Goal: Transaction & Acquisition: Purchase product/service

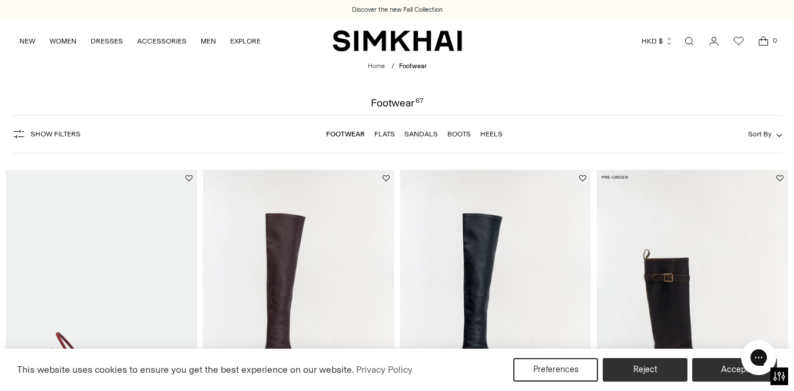
click at [777, 132] on button "Sort By" at bounding box center [765, 134] width 34 height 13
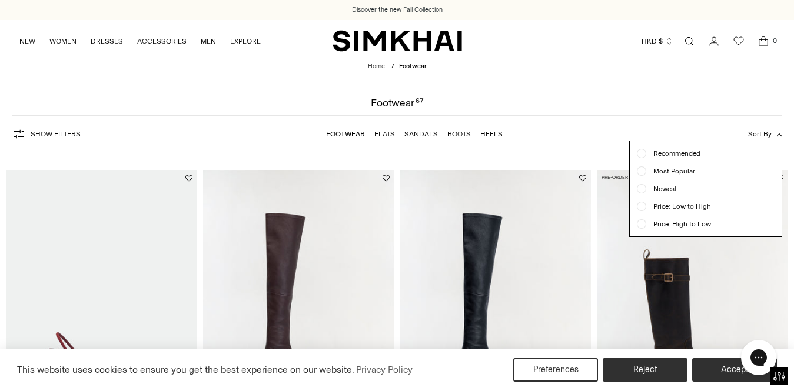
click at [662, 190] on span "Newest" at bounding box center [661, 189] width 31 height 11
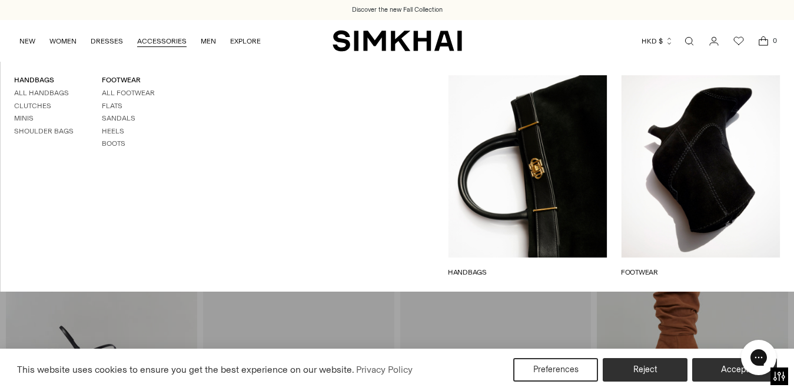
scroll to position [88, 0]
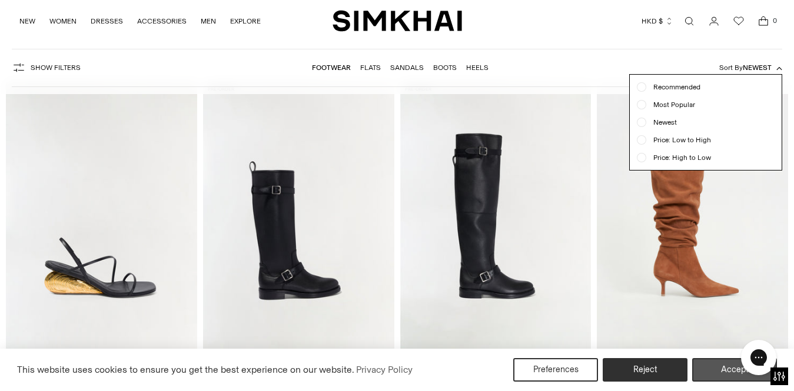
click at [718, 380] on button "Accept" at bounding box center [734, 370] width 85 height 24
click at [717, 373] on div "Jordi Suede Slouch Boot $695 Unit price / per" at bounding box center [692, 392] width 191 height 48
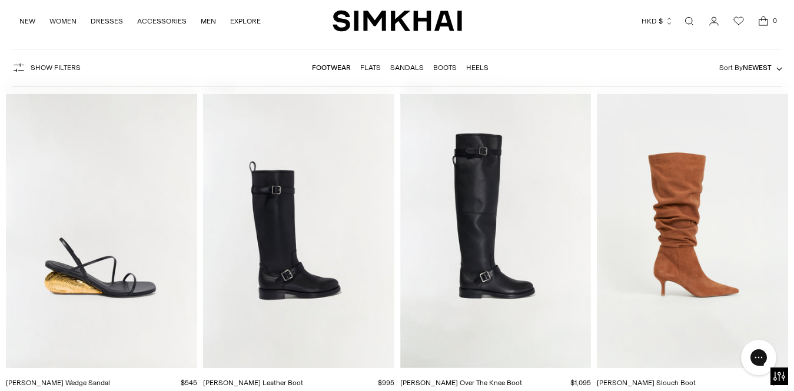
scroll to position [132, 0]
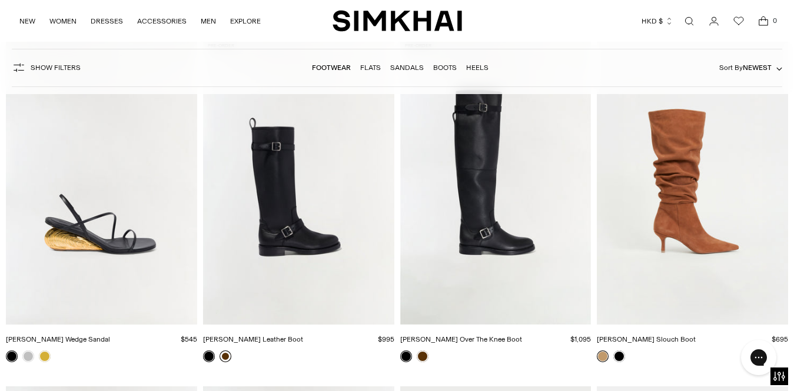
click at [224, 356] on link at bounding box center [225, 357] width 12 height 12
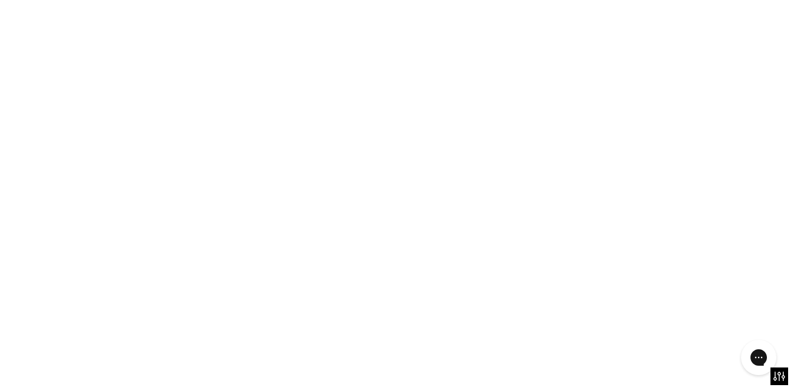
scroll to position [88, 0]
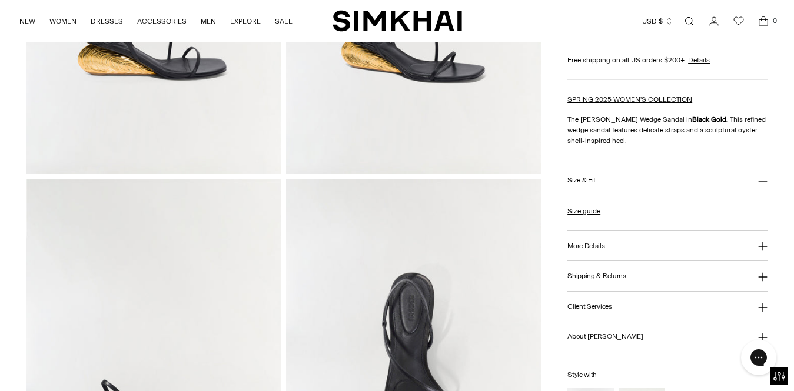
scroll to position [588, 0]
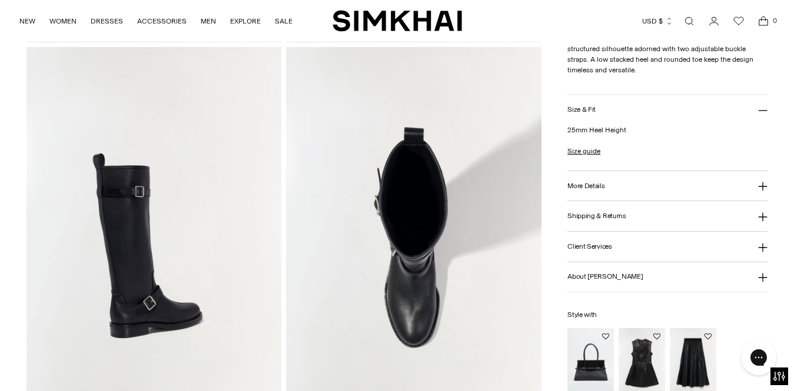
scroll to position [335, 0]
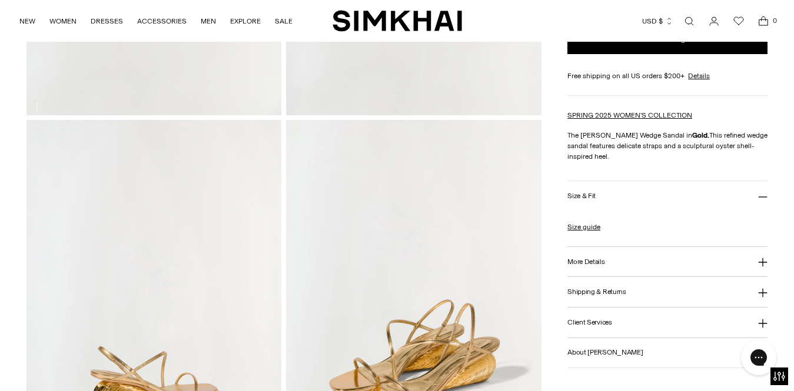
scroll to position [588, 0]
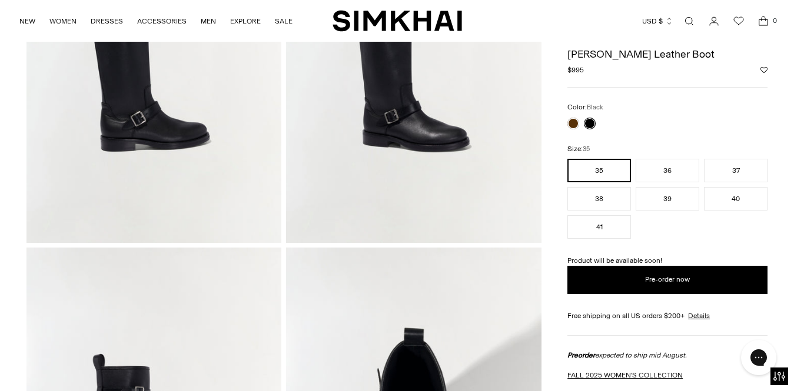
scroll to position [176, 0]
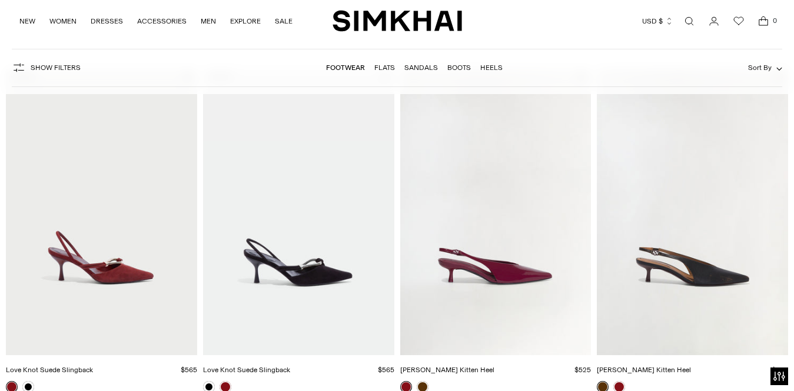
scroll to position [101, 0]
click at [772, 74] on button "Sort By" at bounding box center [765, 67] width 34 height 13
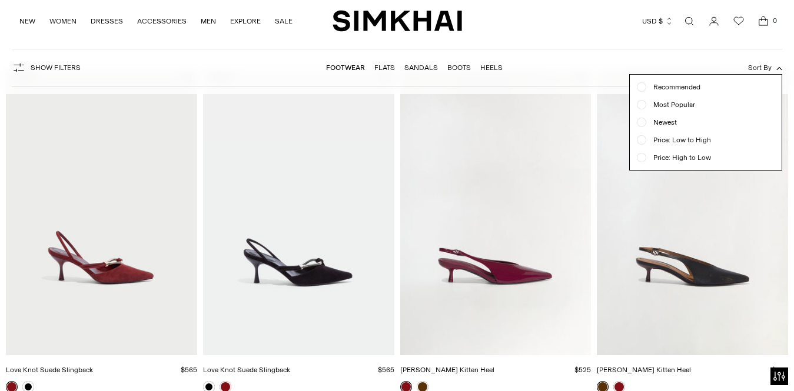
scroll to position [0, 0]
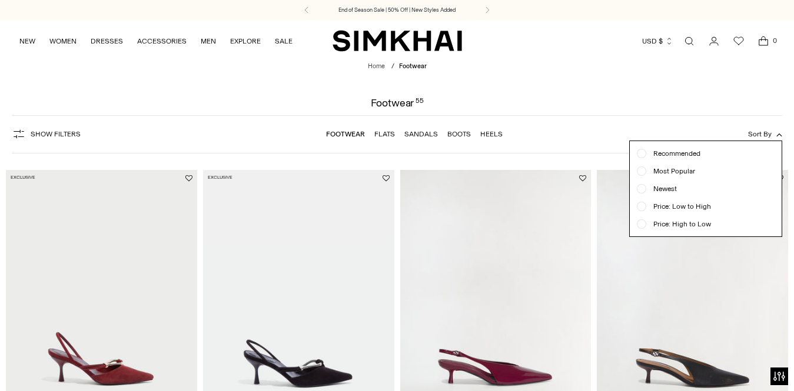
click at [775, 135] on button "Sort By" at bounding box center [765, 134] width 34 height 13
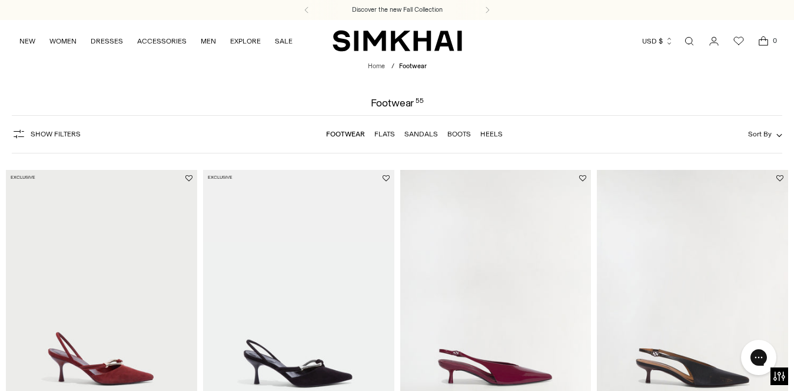
click at [776, 135] on icon "button" at bounding box center [779, 135] width 6 height 6
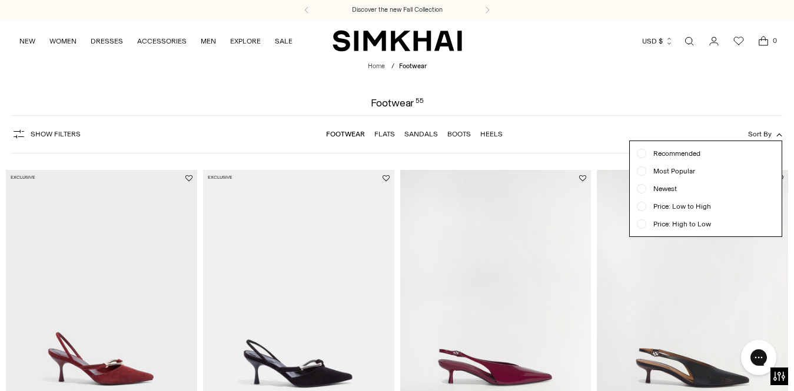
click at [665, 187] on span "Newest" at bounding box center [661, 189] width 31 height 11
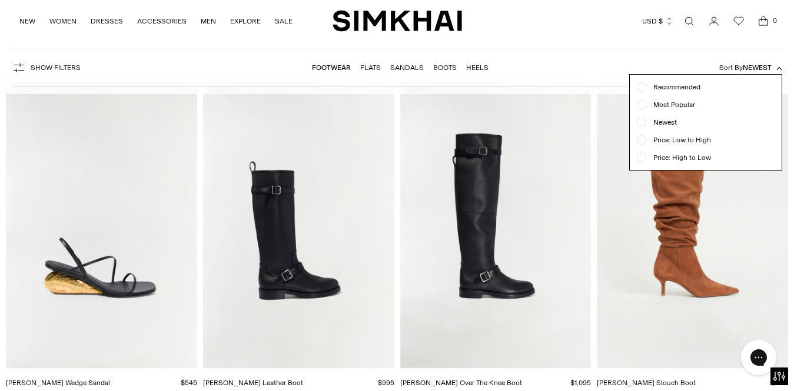
scroll to position [206, 0]
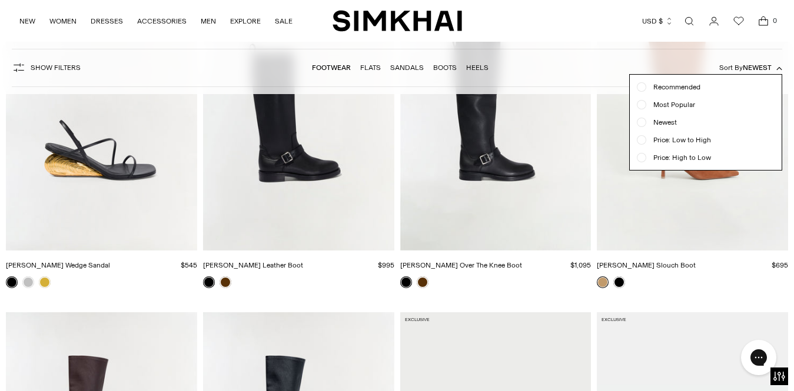
drag, startPoint x: 91, startPoint y: 132, endPoint x: 73, endPoint y: 127, distance: 18.4
drag, startPoint x: 73, startPoint y: 127, endPoint x: 46, endPoint y: 127, distance: 27.1
drag, startPoint x: 75, startPoint y: 151, endPoint x: 14, endPoint y: 283, distance: 145.0
drag, startPoint x: 14, startPoint y: 283, endPoint x: 671, endPoint y: 124, distance: 675.6
click at [671, 124] on span "Newest" at bounding box center [661, 122] width 31 height 11
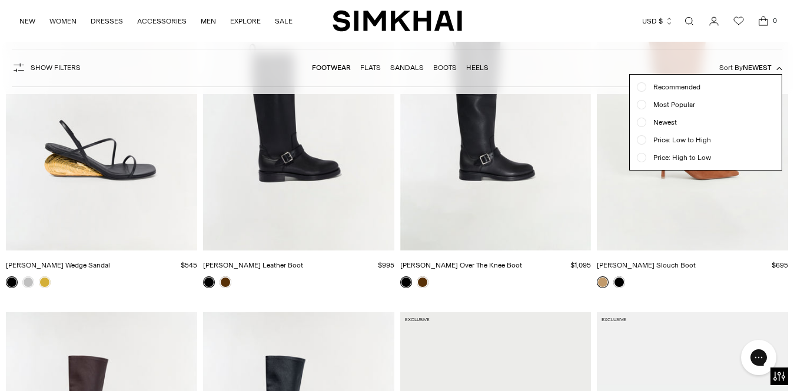
click at [671, 123] on span "Newest" at bounding box center [661, 122] width 31 height 11
click at [786, 34] on div "NEW WOMEN New Arrivals Shop All Fall 2025 Best Sellers Signature Exclusives Sal…" at bounding box center [397, 21] width 794 height 42
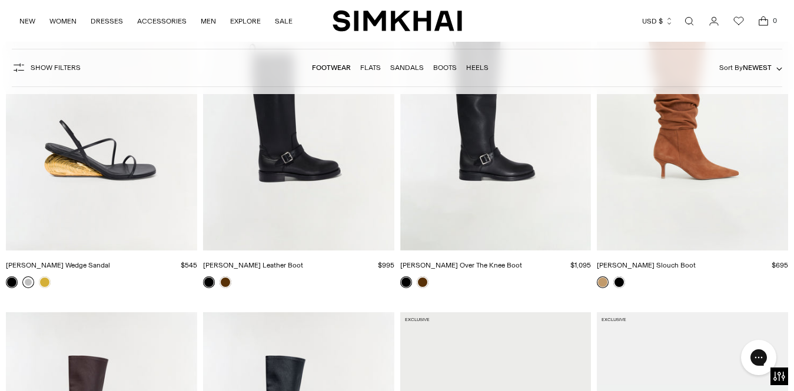
click at [24, 282] on link at bounding box center [28, 282] width 12 height 12
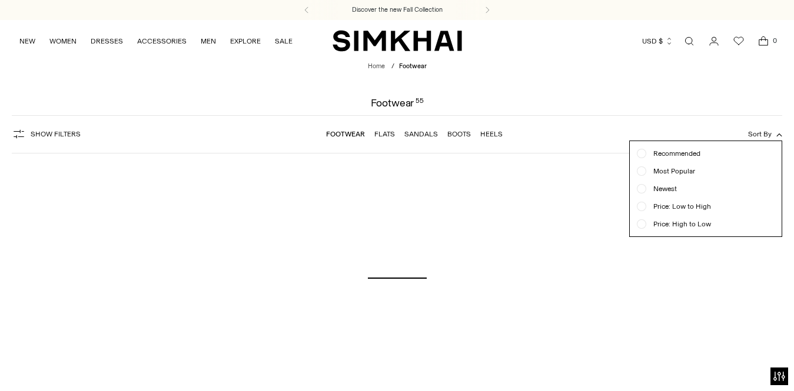
click at [757, 96] on div at bounding box center [397, 195] width 794 height 391
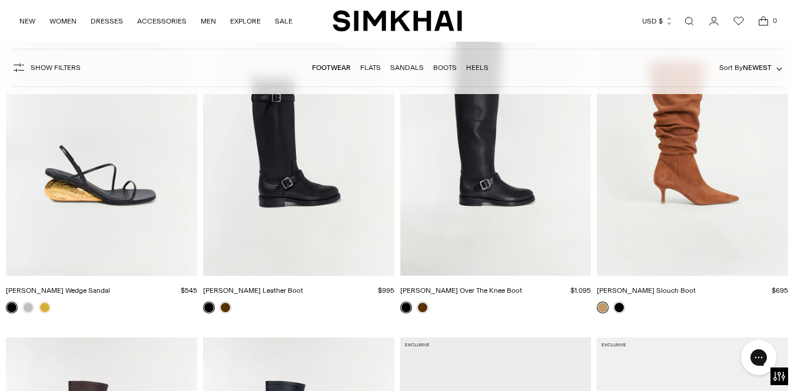
scroll to position [206, 0]
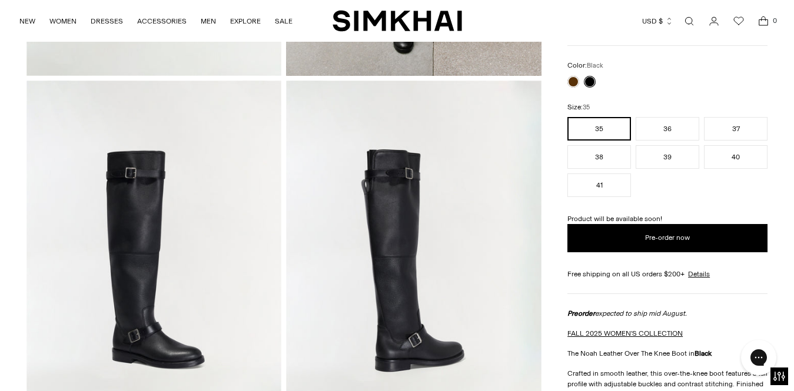
scroll to position [412, 0]
